Goal: Information Seeking & Learning: Learn about a topic

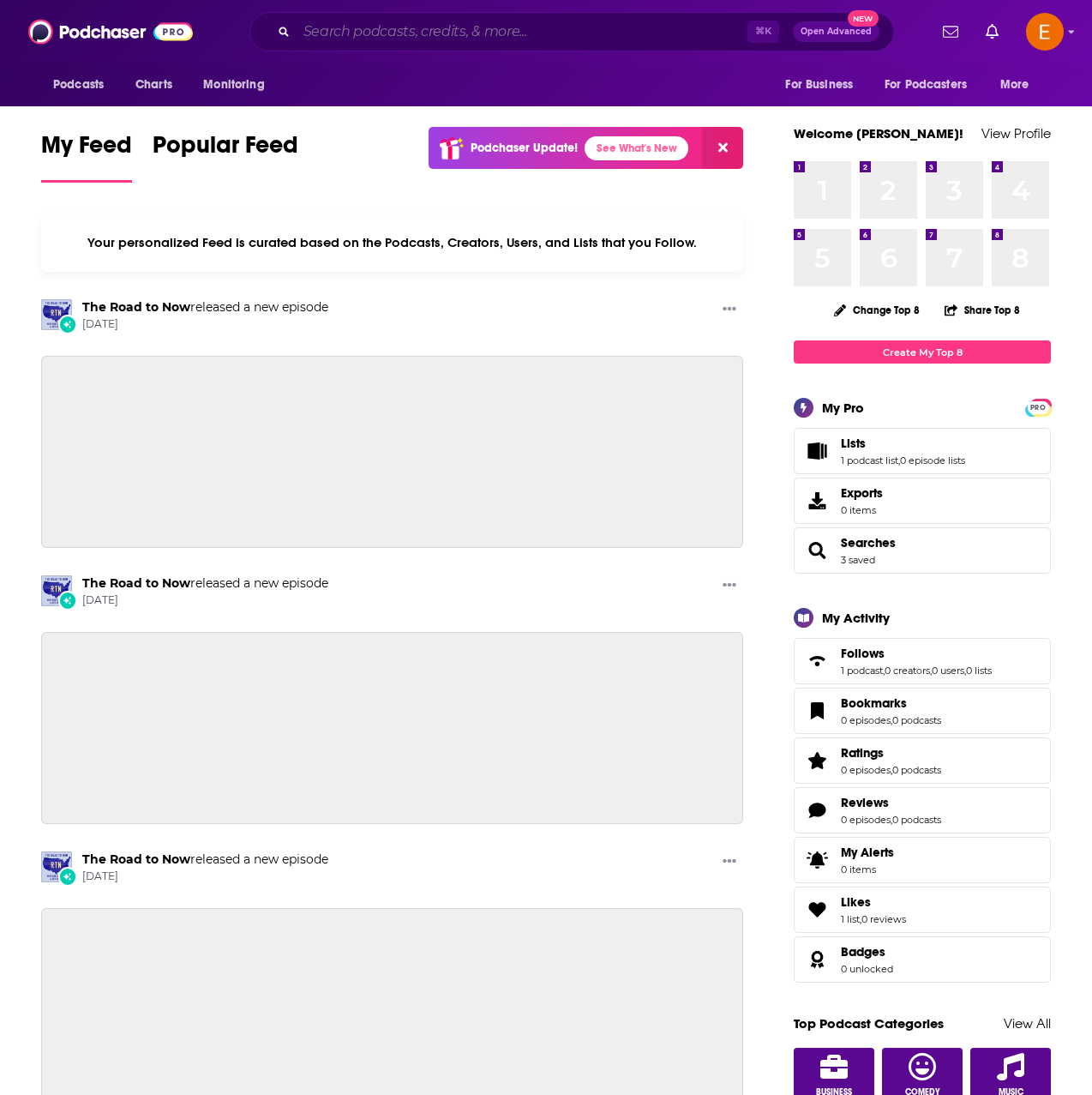
click at [592, 32] on input "Search podcasts, credits, & more..." at bounding box center [521, 31] width 451 height 27
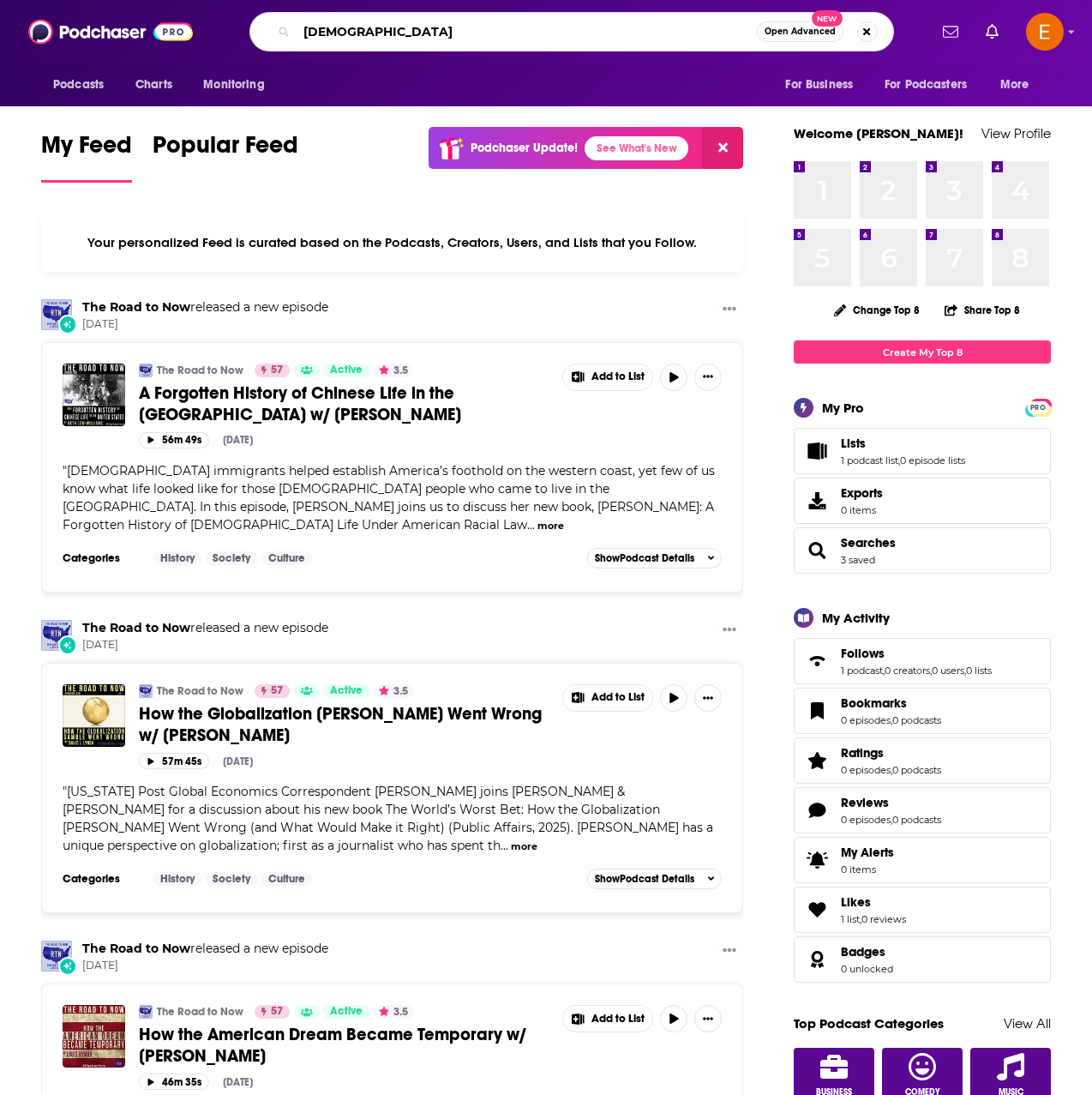
type input "[DEMOGRAPHIC_DATA]"
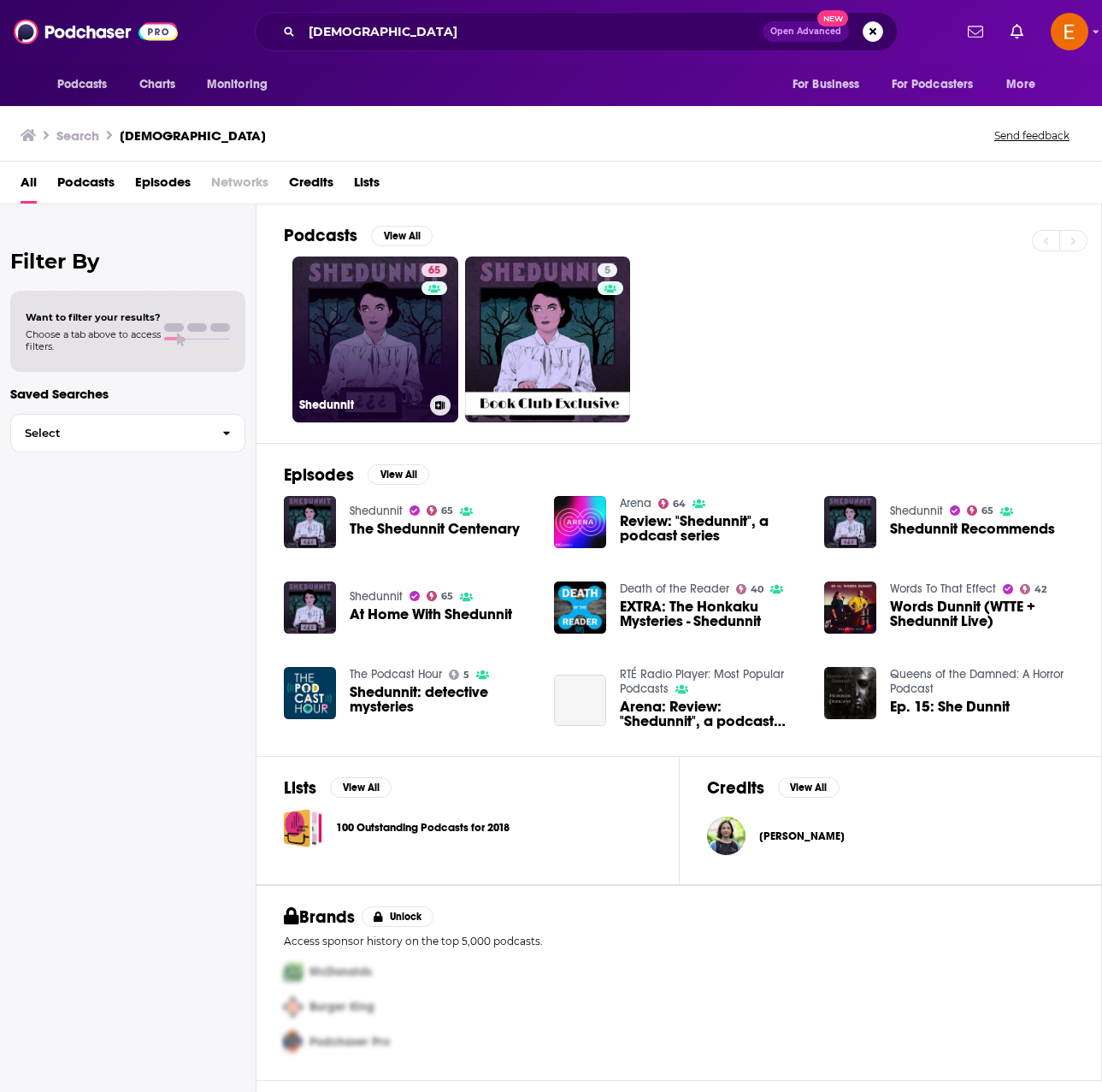
click at [397, 332] on link "65 Shedunnit" at bounding box center [375, 339] width 166 height 166
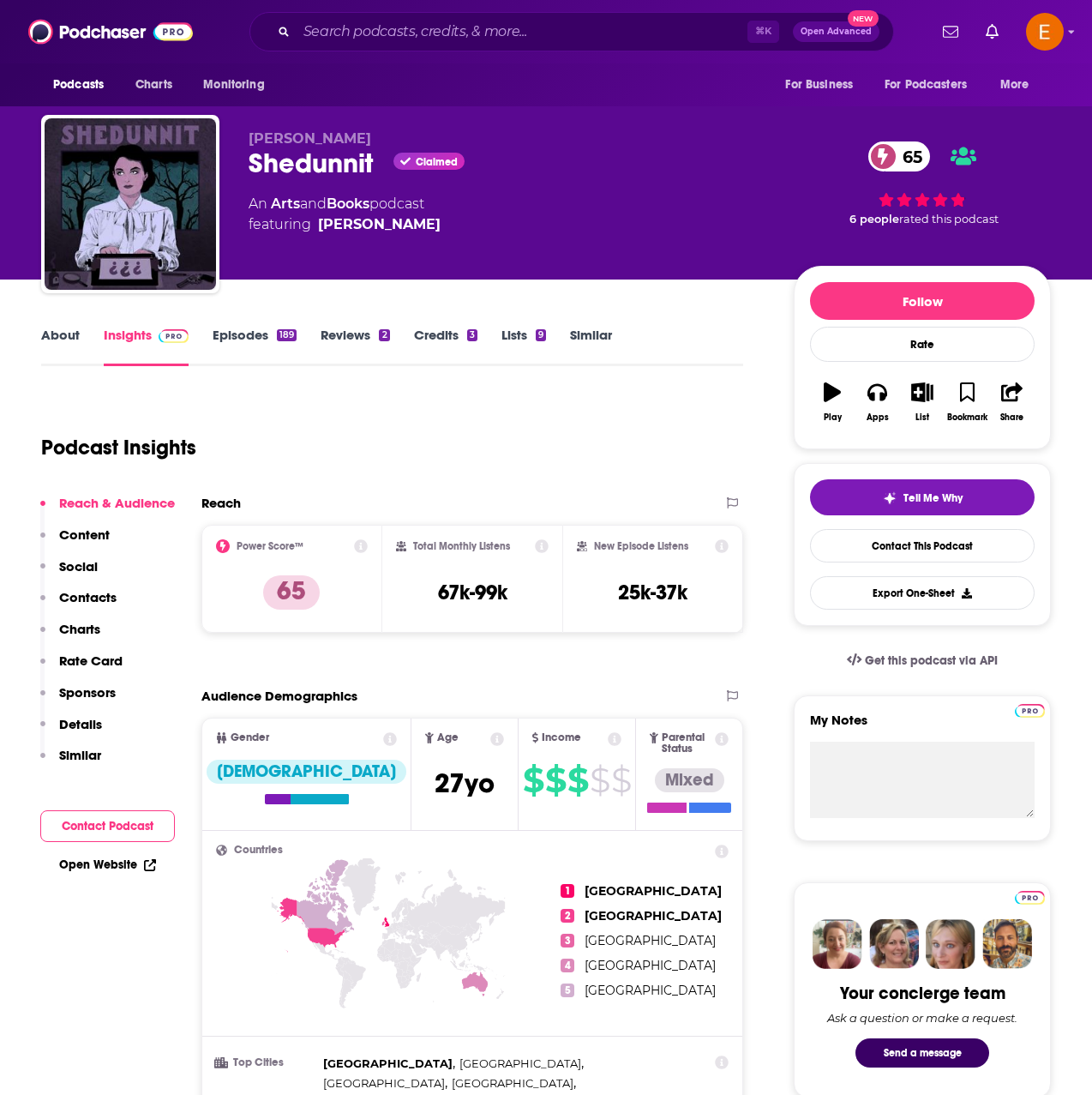
click at [229, 337] on link "Episodes 189" at bounding box center [254, 346] width 84 height 39
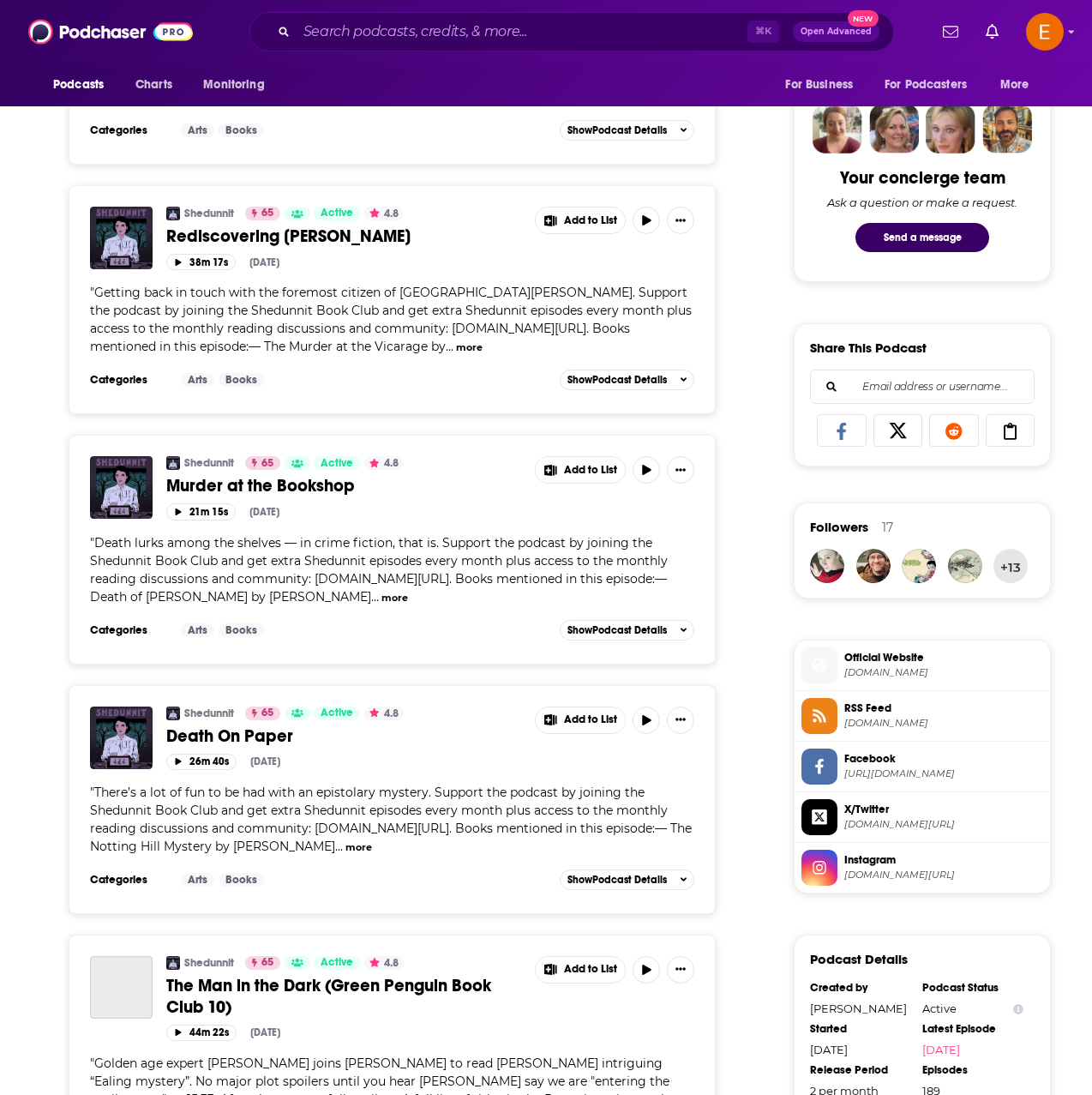
scroll to position [824, 0]
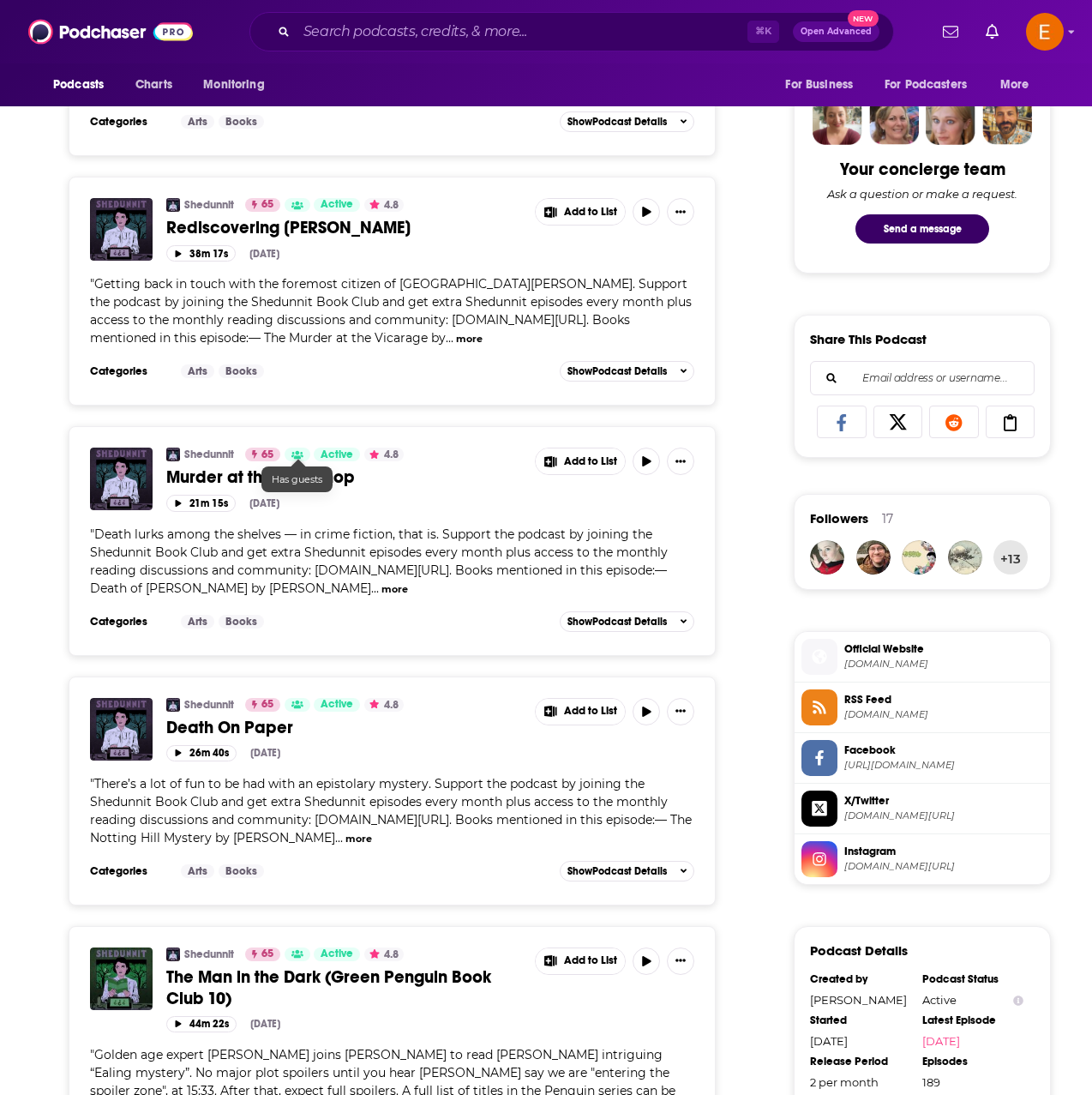
click at [293, 456] on icon at bounding box center [297, 455] width 12 height 9
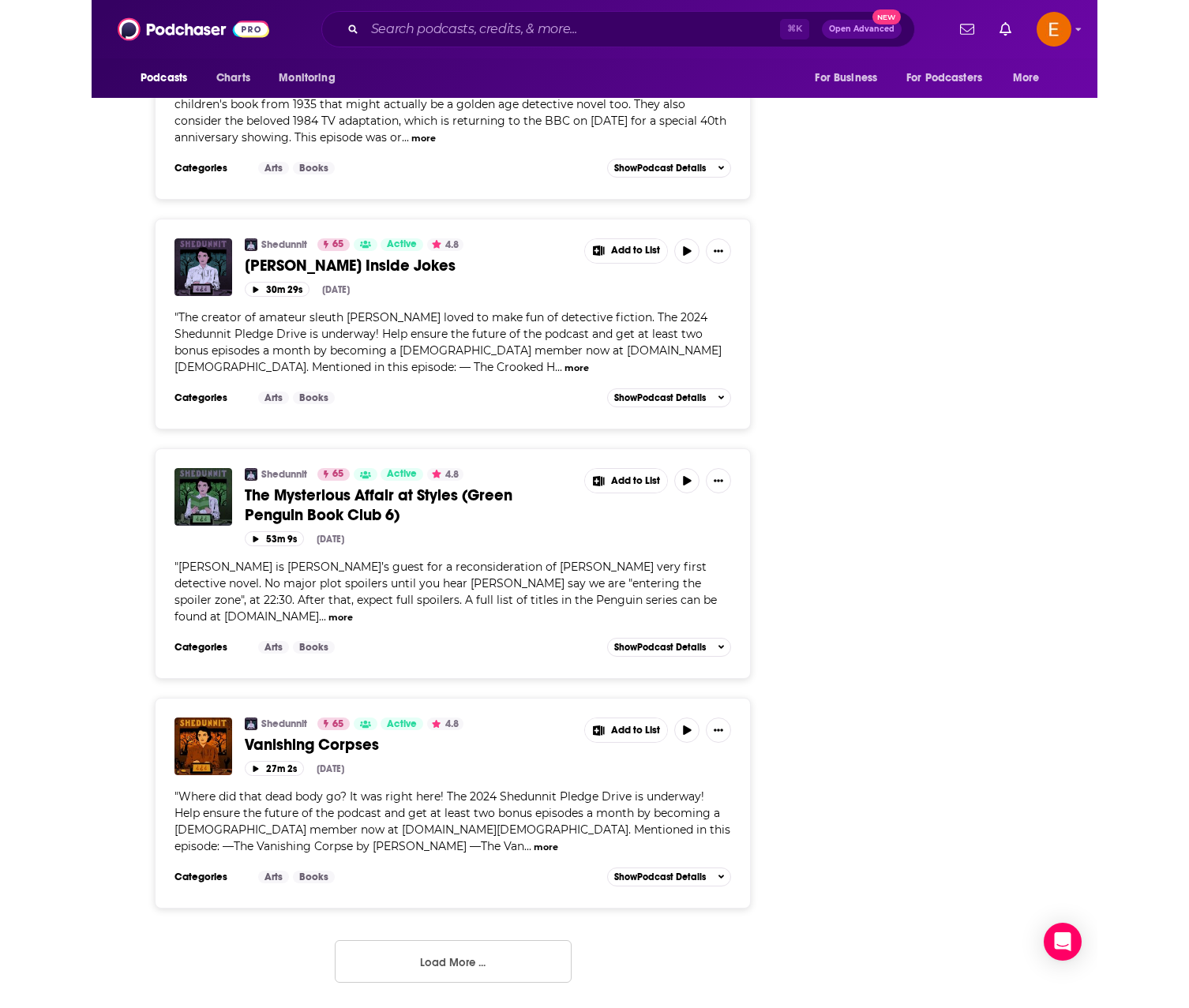
scroll to position [5133, 0]
